Goal: Task Accomplishment & Management: Use online tool/utility

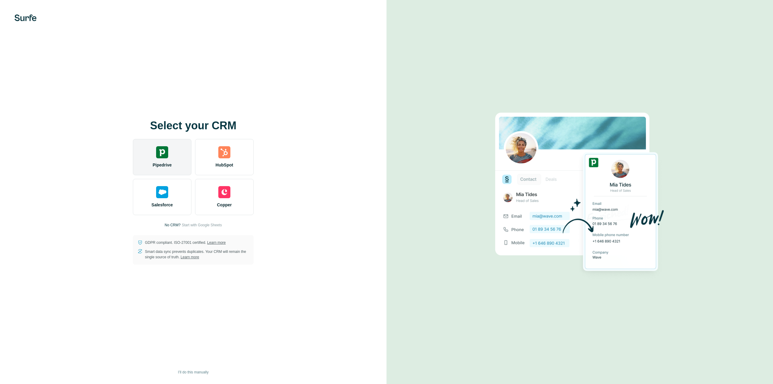
click at [158, 158] on img at bounding box center [162, 152] width 12 height 12
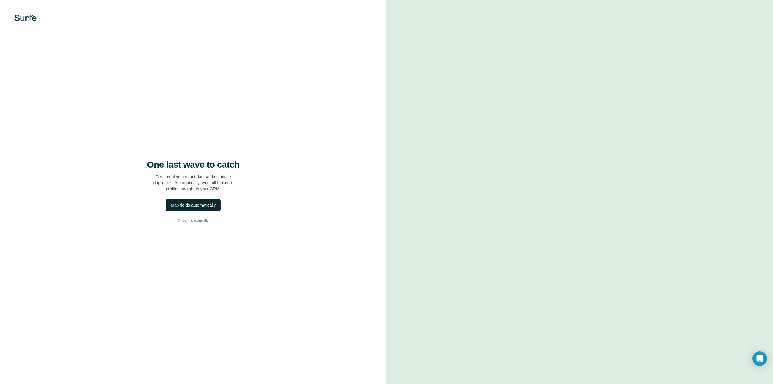
click at [193, 205] on div "Map fields automatically" at bounding box center [193, 205] width 45 height 6
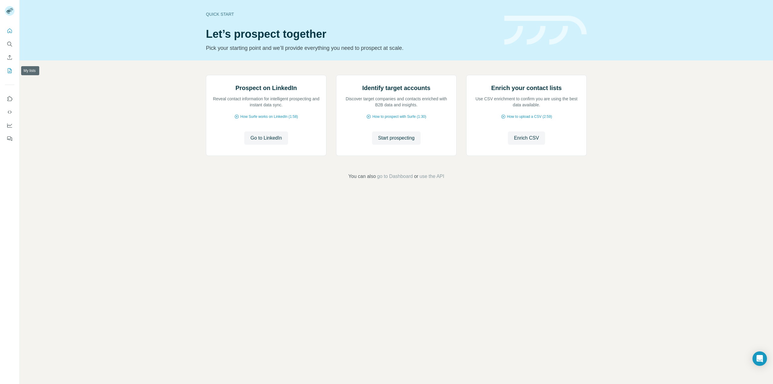
click at [8, 72] on icon "My lists" at bounding box center [10, 71] width 6 height 6
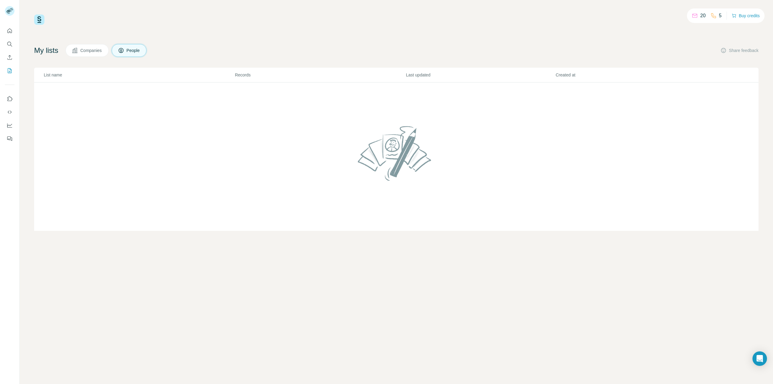
click at [94, 47] on button "Companies" at bounding box center [87, 50] width 43 height 13
click at [6, 30] on button "Quick start" at bounding box center [10, 30] width 10 height 11
click at [9, 30] on icon "Quick start" at bounding box center [10, 31] width 6 height 6
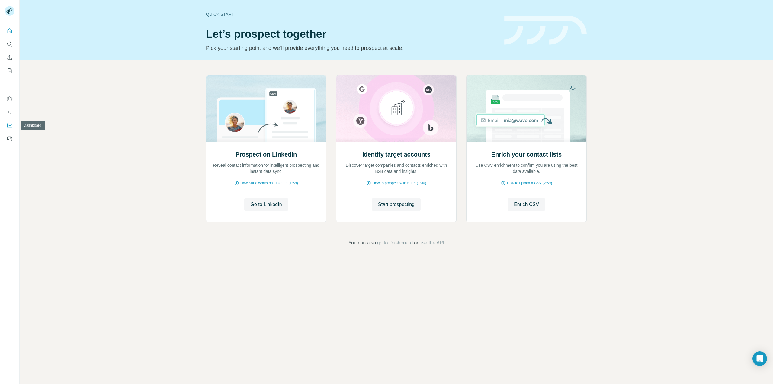
click at [9, 125] on icon "Dashboard" at bounding box center [9, 125] width 5 height 2
click at [526, 203] on span "Enrich CSV" at bounding box center [526, 204] width 25 height 7
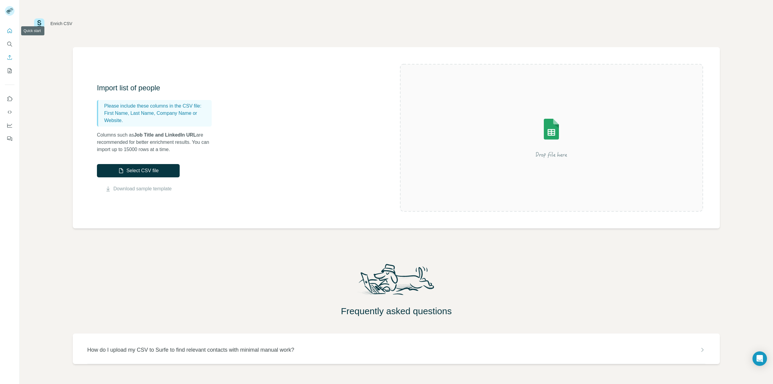
click at [10, 31] on icon "Quick start" at bounding box center [10, 30] width 5 height 5
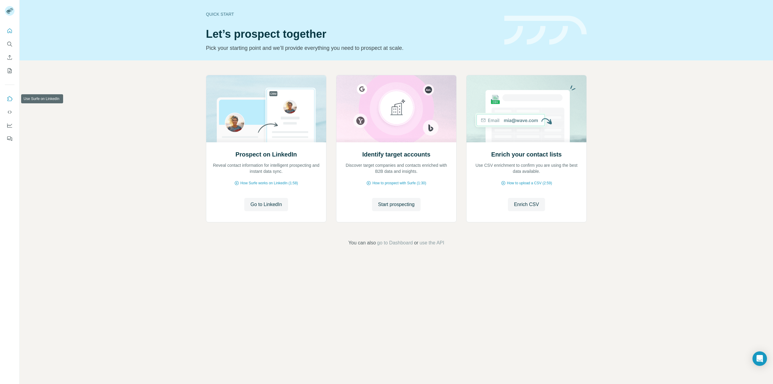
click at [10, 96] on icon "Use Surfe on LinkedIn" at bounding box center [10, 99] width 6 height 6
click at [11, 31] on icon "Quick start" at bounding box center [10, 31] width 6 height 6
drag, startPoint x: 709, startPoint y: 0, endPoint x: 630, endPoint y: 235, distance: 247.4
click at [630, 235] on div "Prospect on LinkedIn Reveal contact information for intelligent prospecting and…" at bounding box center [396, 160] width 753 height 200
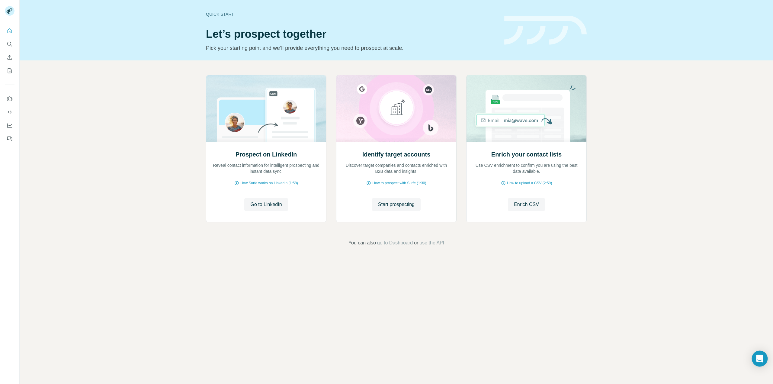
click at [760, 357] on icon "Open Intercom Messenger" at bounding box center [759, 358] width 7 height 8
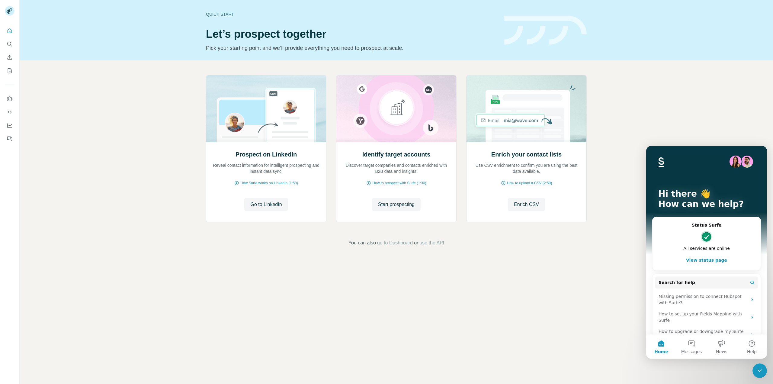
click at [639, 111] on div "Prospect on LinkedIn Reveal contact information for intelligent prospecting and…" at bounding box center [396, 160] width 753 height 200
click at [754, 367] on div "Close Intercom Messenger" at bounding box center [759, 370] width 14 height 14
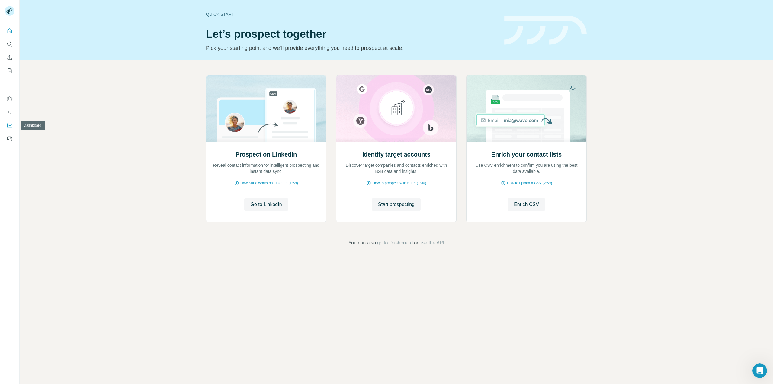
click at [8, 124] on icon "Dashboard" at bounding box center [10, 125] width 6 height 6
click at [10, 124] on icon "Dashboard" at bounding box center [10, 125] width 6 height 6
click at [9, 70] on icon "My lists" at bounding box center [10, 71] width 6 height 6
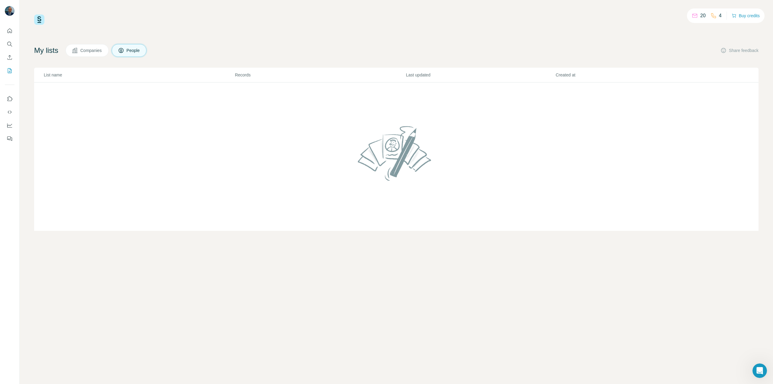
click at [85, 52] on span "Companies" at bounding box center [91, 50] width 22 height 6
click at [136, 50] on span "People" at bounding box center [133, 50] width 14 height 6
click at [9, 99] on icon "Use Surfe on LinkedIn" at bounding box center [10, 99] width 6 height 6
click at [81, 48] on button "Companies" at bounding box center [87, 50] width 43 height 13
click at [135, 50] on span "People" at bounding box center [133, 50] width 14 height 6
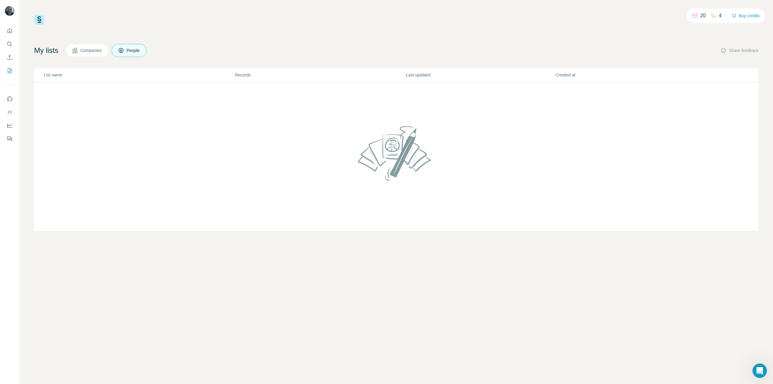
click at [90, 49] on span "Companies" at bounding box center [91, 50] width 22 height 6
click at [136, 50] on span "People" at bounding box center [133, 50] width 14 height 6
click at [7, 123] on icon "Dashboard" at bounding box center [10, 125] width 6 height 6
click at [3, 32] on div at bounding box center [9, 83] width 19 height 122
click at [8, 32] on icon "Quick start" at bounding box center [10, 31] width 6 height 6
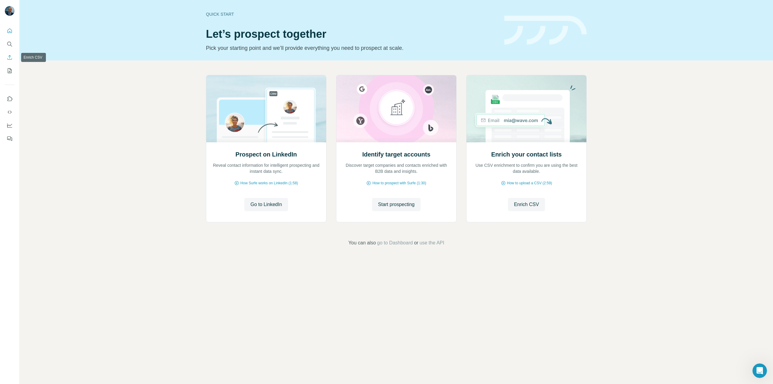
click at [9, 57] on icon "Enrich CSV" at bounding box center [10, 57] width 6 height 6
